Goal: Information Seeking & Learning: Learn about a topic

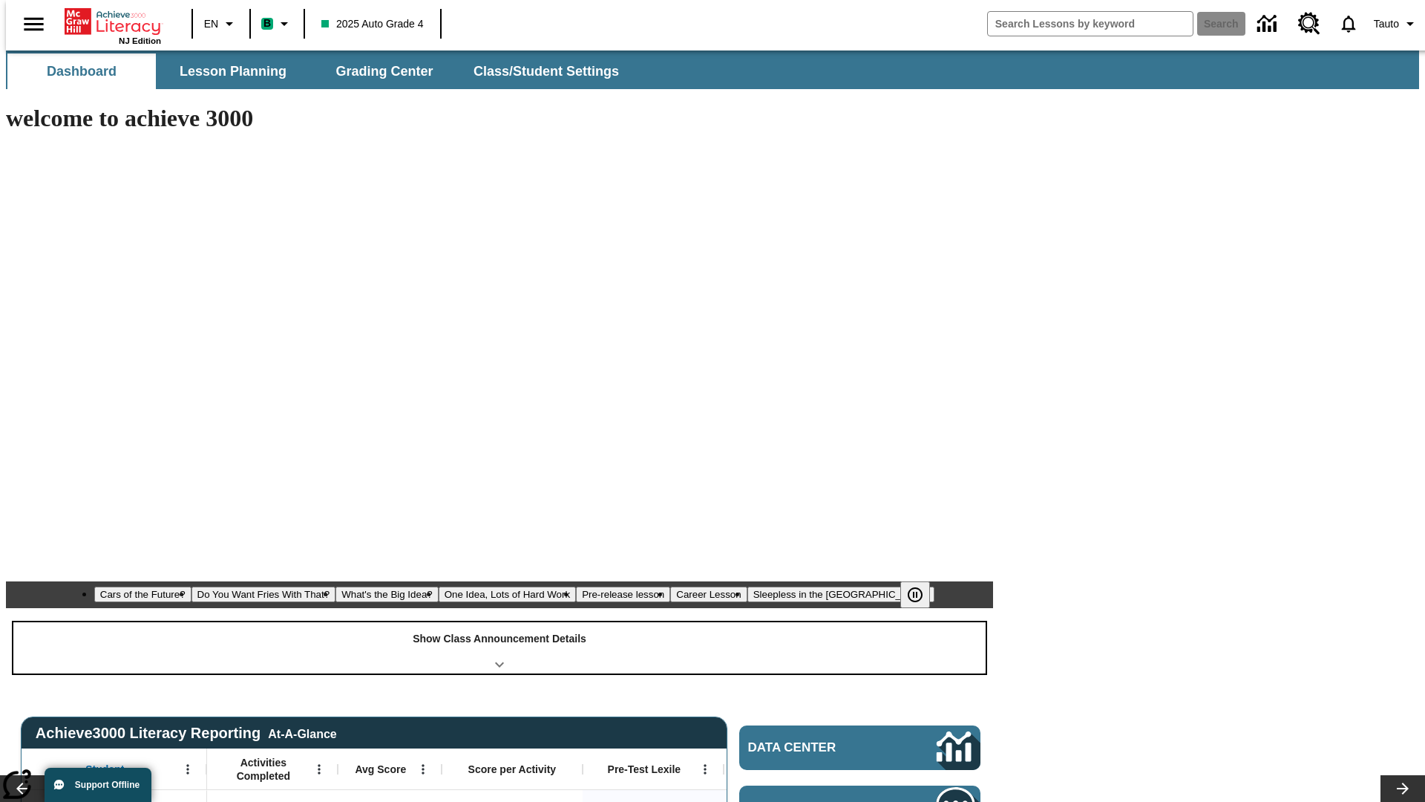
click at [500, 622] on div "Show Class Announcement Details" at bounding box center [499, 647] width 972 height 51
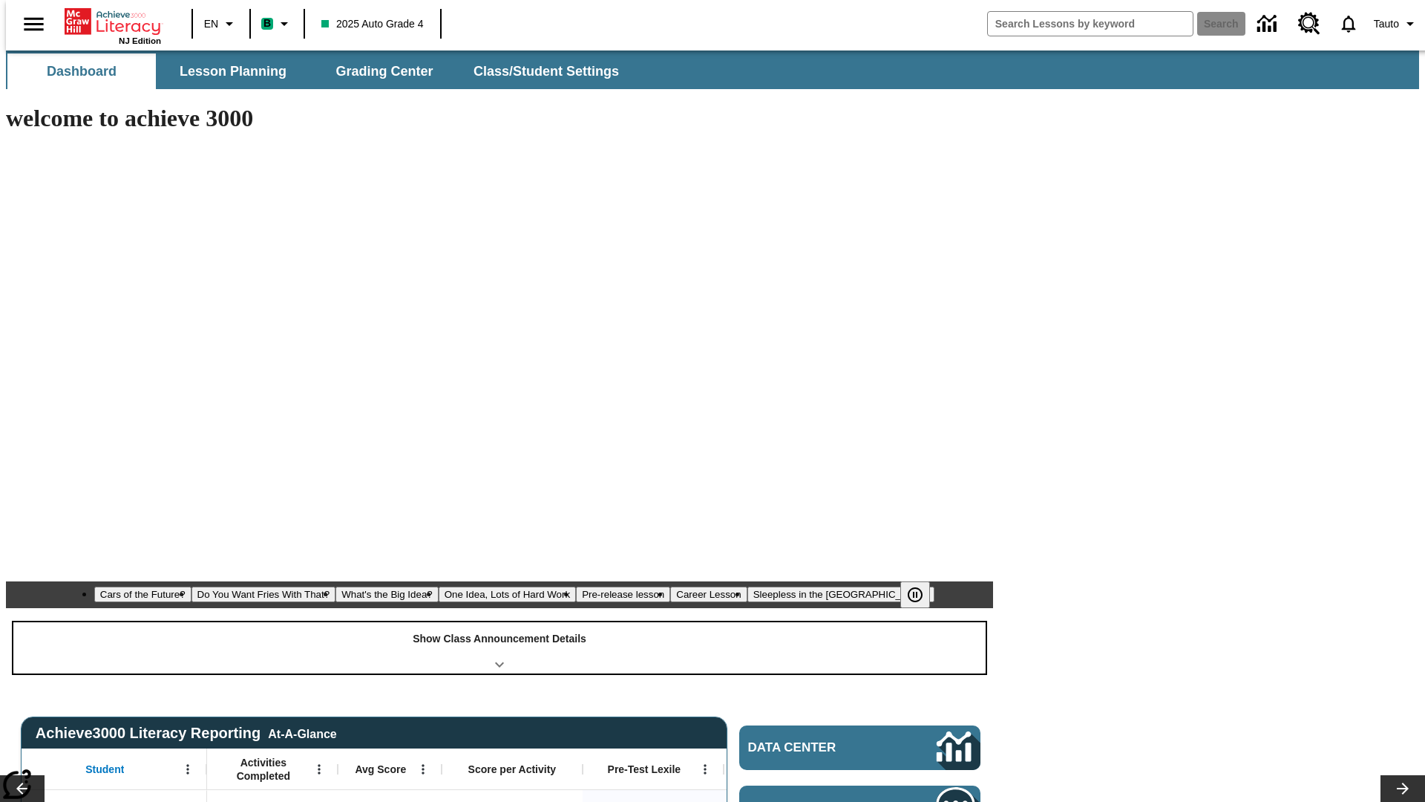
click at [500, 622] on div "Show Class Announcement Details" at bounding box center [499, 647] width 972 height 51
